Goal: Task Accomplishment & Management: Manage account settings

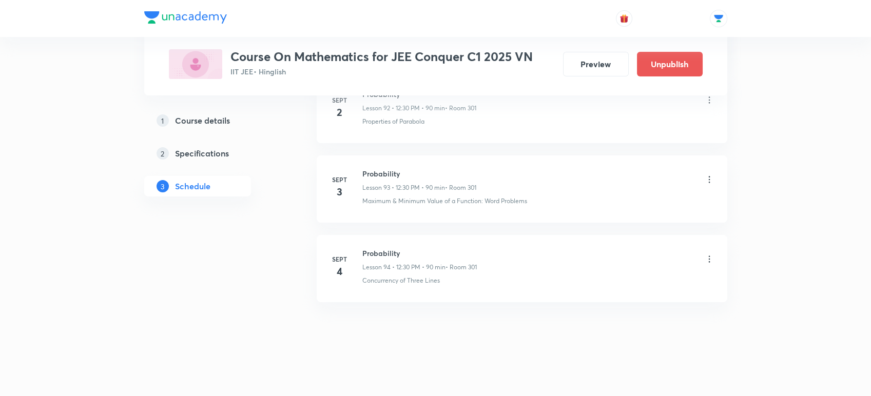
click at [709, 256] on icon at bounding box center [709, 259] width 10 height 10
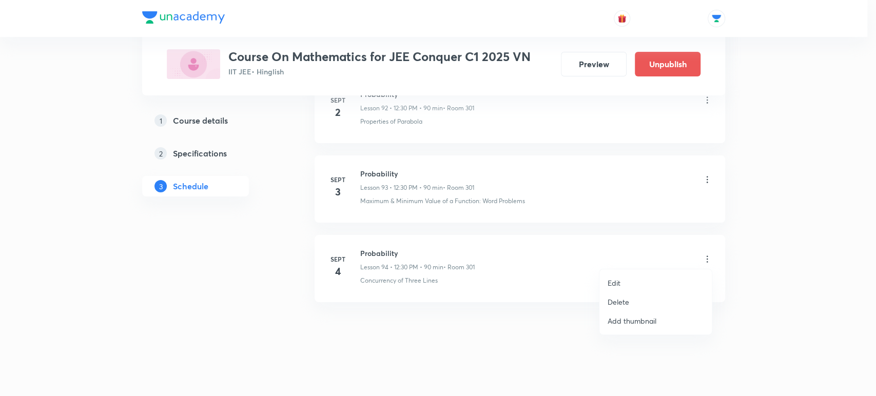
click at [648, 282] on li "Edit" at bounding box center [656, 283] width 112 height 19
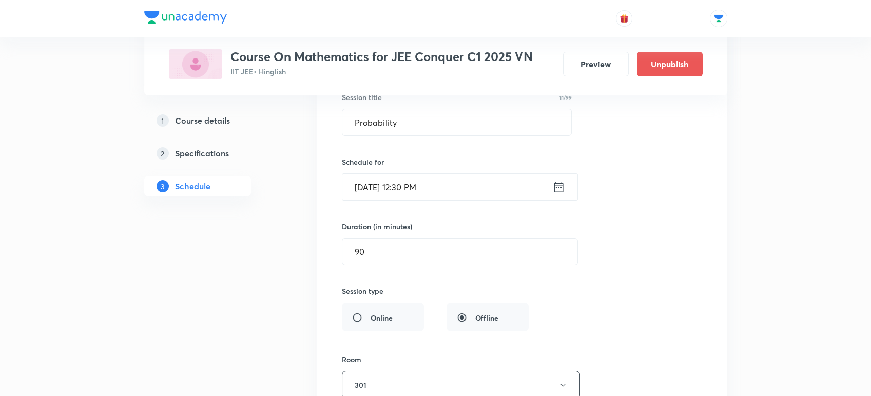
scroll to position [7619, 0]
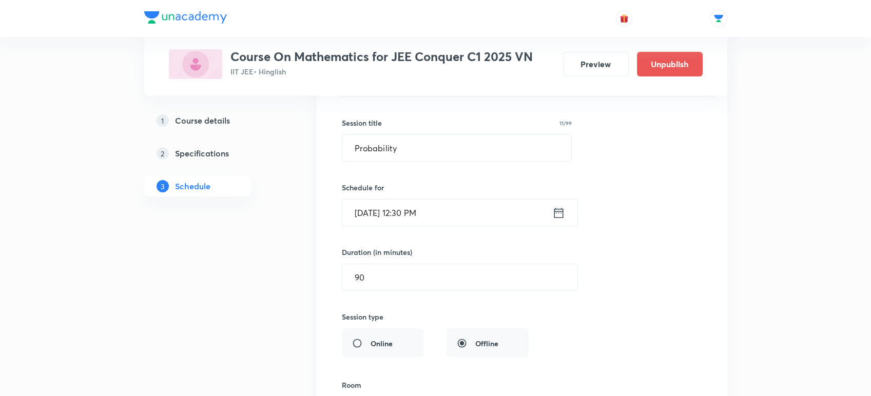
click at [555, 208] on icon at bounding box center [558, 213] width 13 height 14
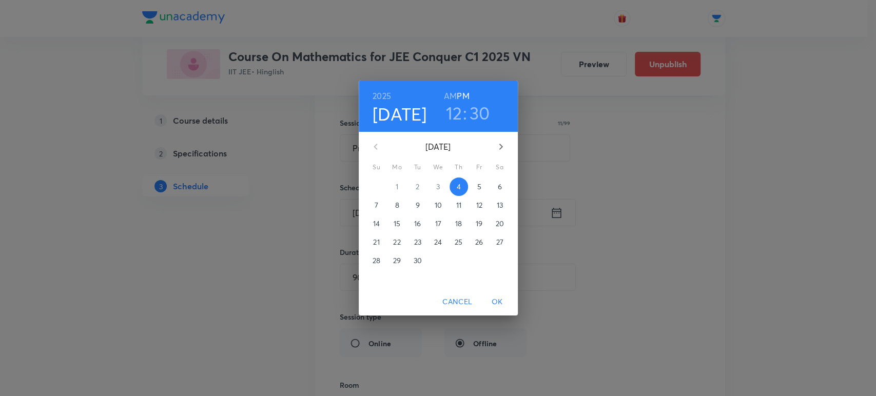
click at [455, 111] on h3 "12" at bounding box center [454, 113] width 16 height 22
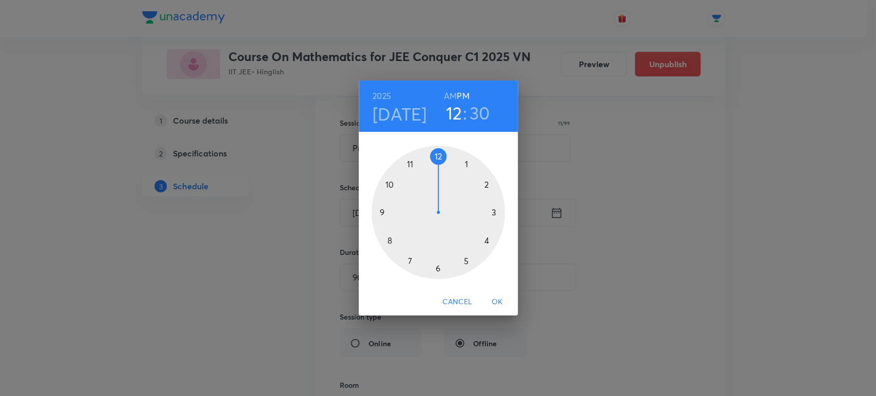
click at [412, 160] on div at bounding box center [438, 212] width 133 height 133
click at [390, 186] on div at bounding box center [438, 212] width 133 height 133
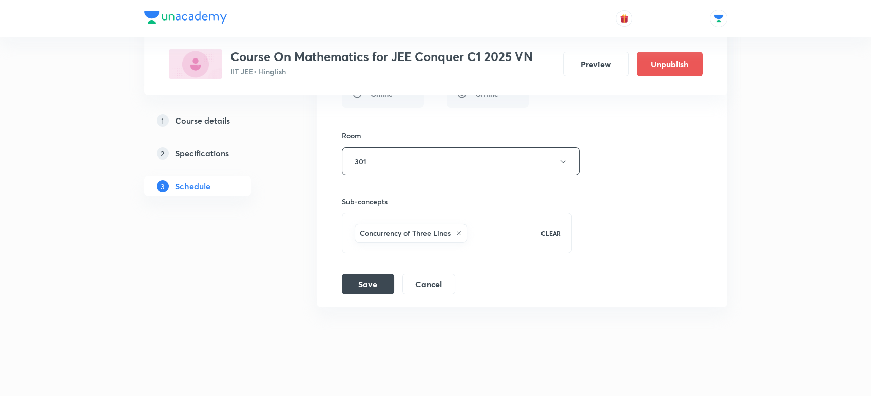
scroll to position [7874, 0]
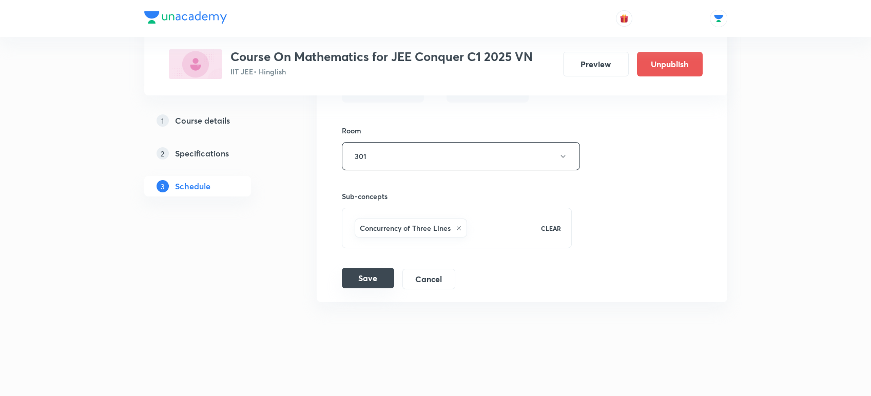
click at [359, 277] on button "Save" at bounding box center [368, 278] width 52 height 21
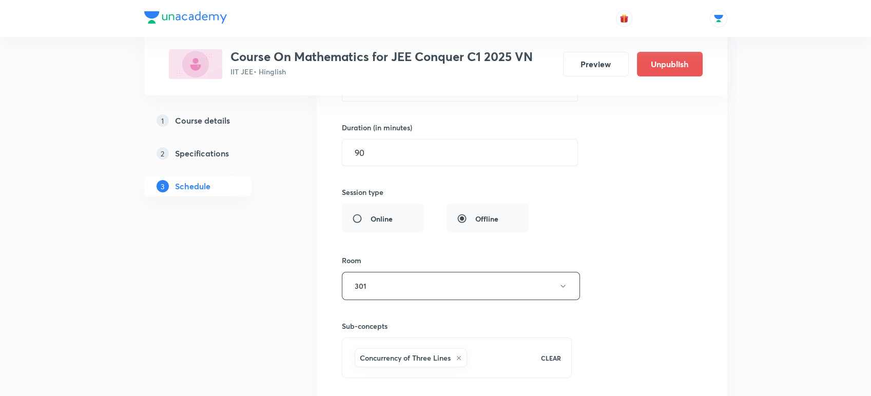
scroll to position [7712, 0]
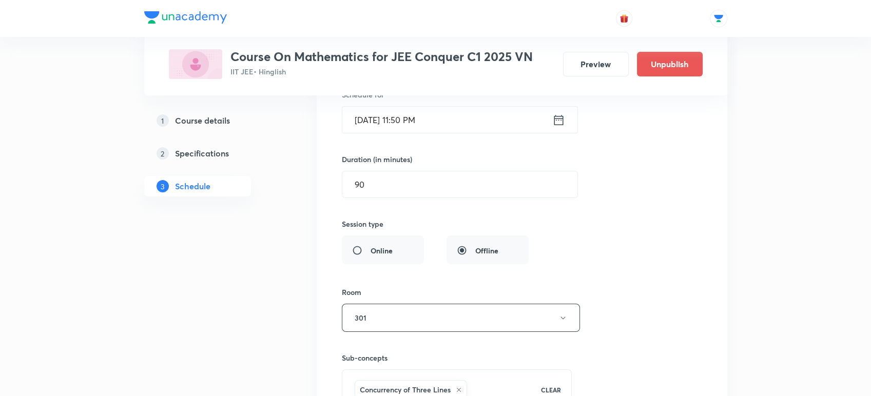
click at [556, 117] on icon at bounding box center [558, 120] width 13 height 14
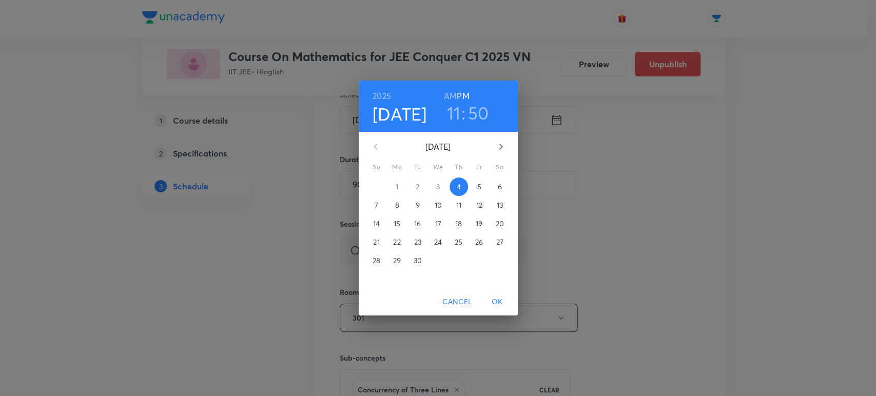
click at [451, 95] on h6 "AM" at bounding box center [450, 96] width 13 height 14
click at [497, 300] on span "OK" at bounding box center [497, 302] width 25 height 13
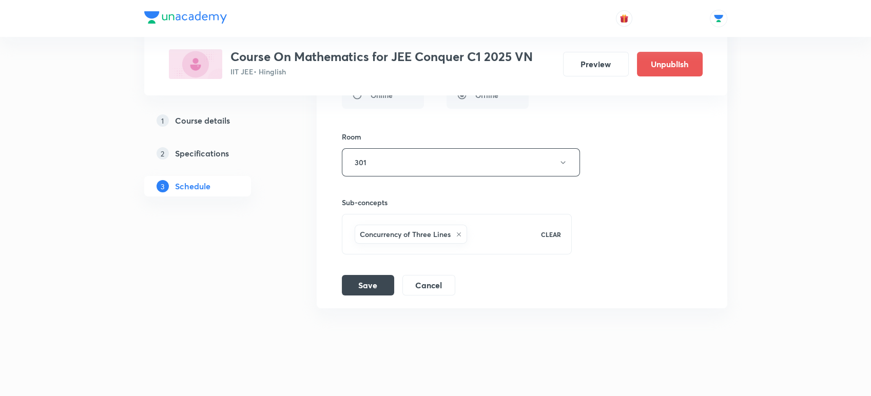
scroll to position [7874, 0]
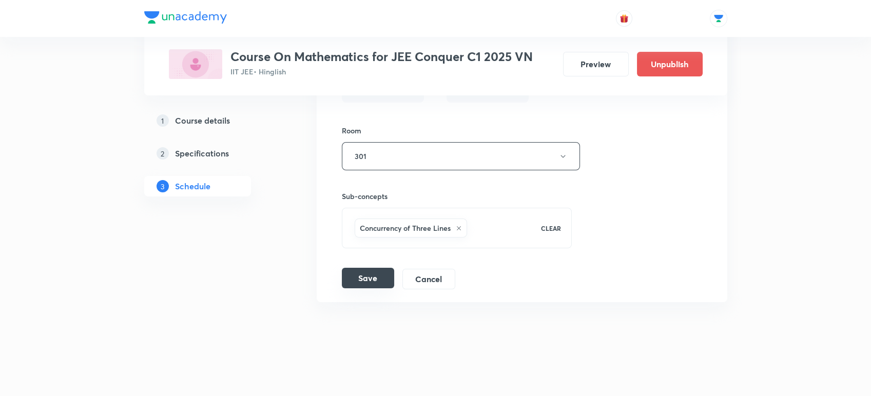
click at [382, 279] on button "Save" at bounding box center [368, 278] width 52 height 21
